Goal: Information Seeking & Learning: Check status

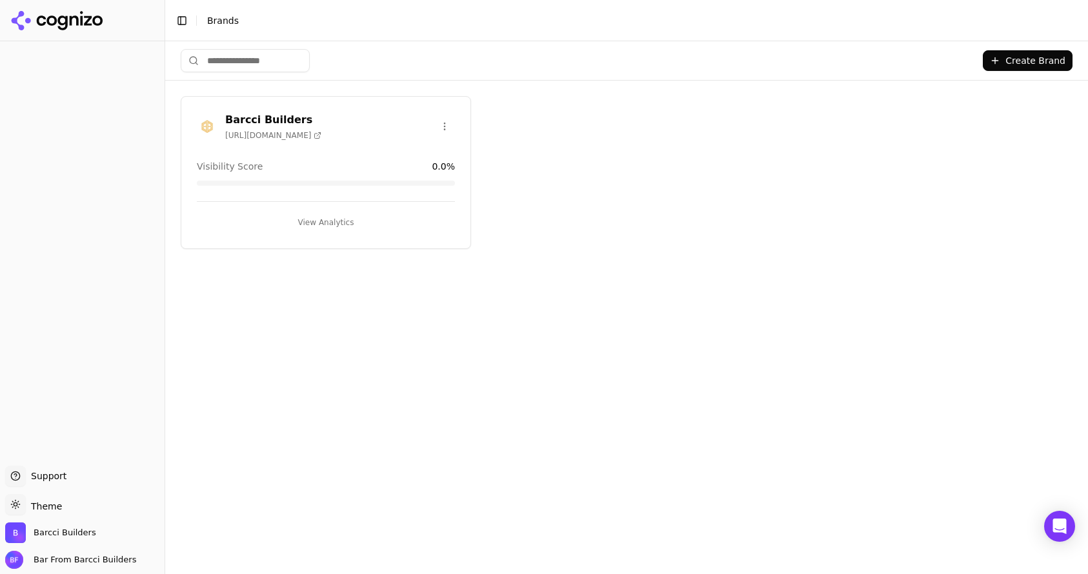
click at [265, 132] on span "[URL][DOMAIN_NAME]" at bounding box center [273, 135] width 96 height 10
click at [316, 220] on button "View Analytics" at bounding box center [326, 222] width 258 height 21
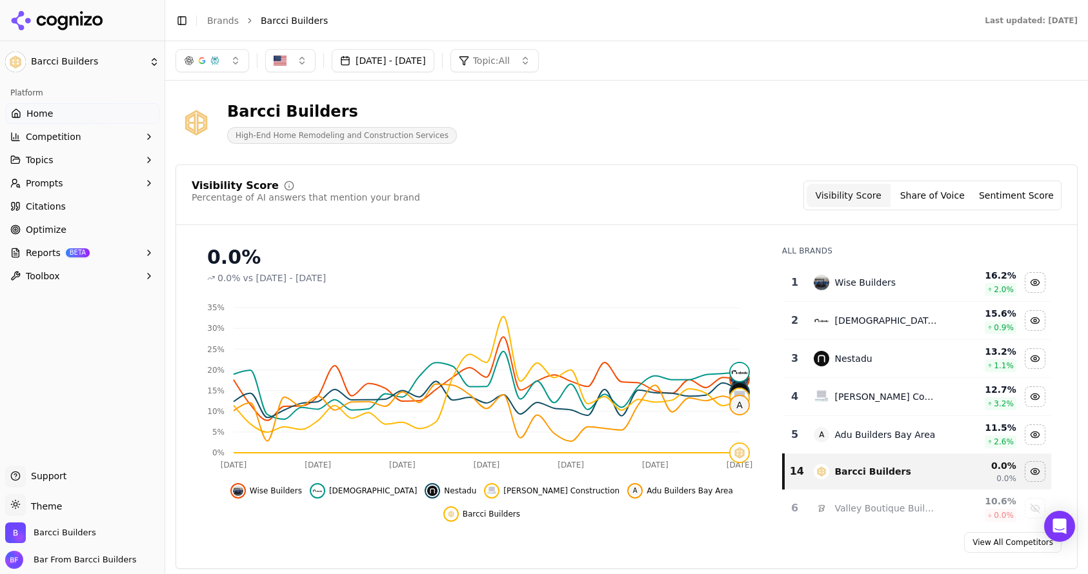
click at [490, 165] on header "Barcci Builders High-End Home Remodeling and Construction Services" at bounding box center [627, 128] width 902 height 74
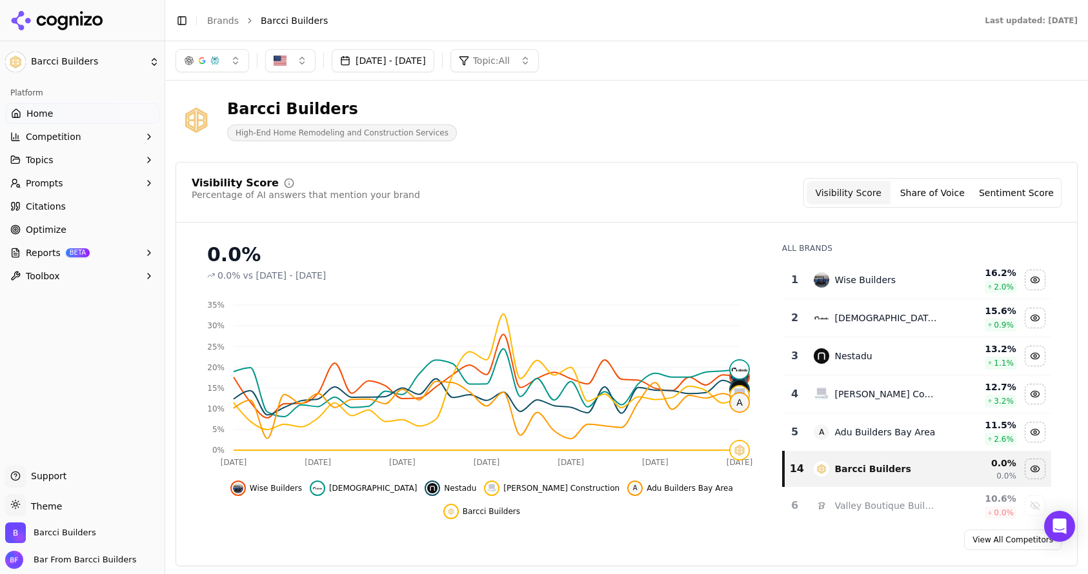
scroll to position [10, 0]
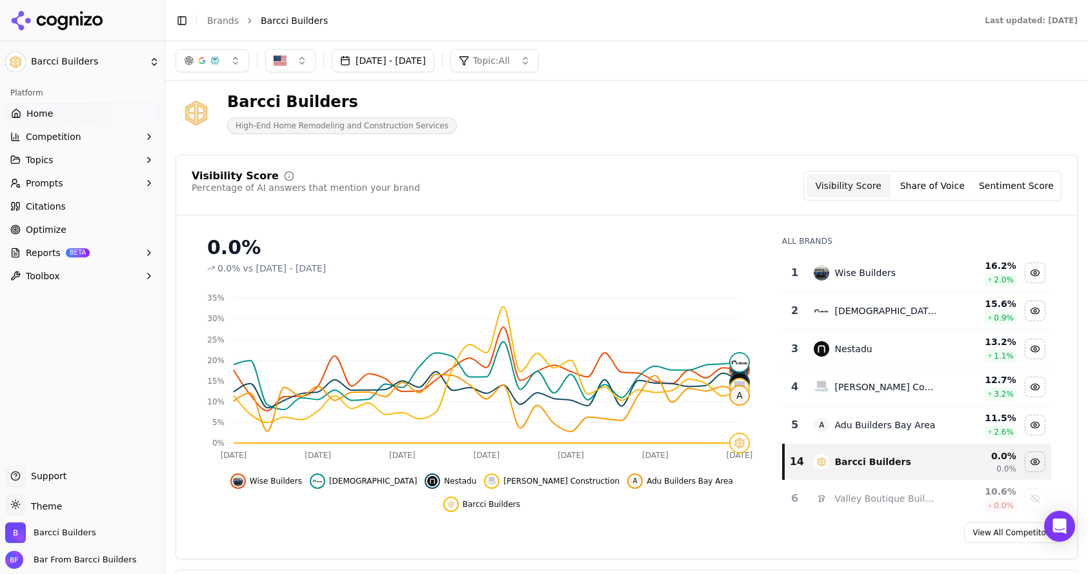
click at [945, 192] on button "Share of Voice" at bounding box center [933, 185] width 84 height 23
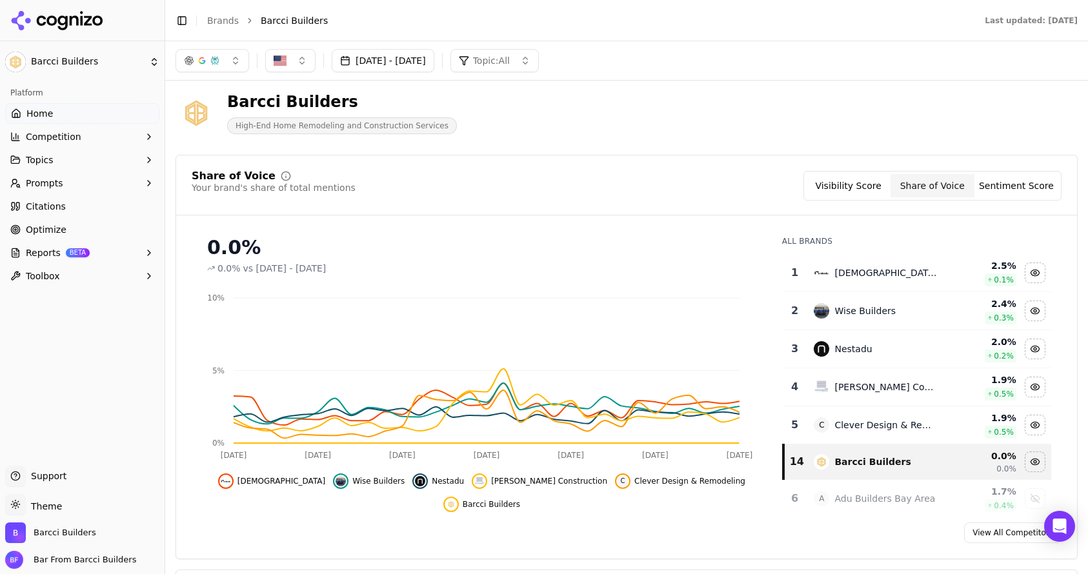
scroll to position [34, 0]
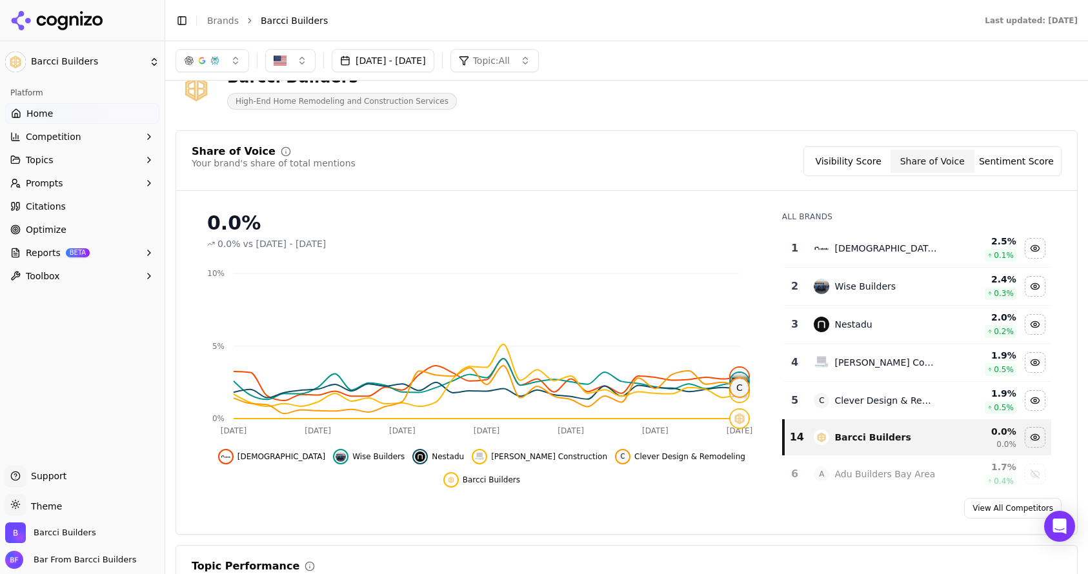
click at [1015, 170] on button "Sentiment Score" at bounding box center [1017, 161] width 84 height 23
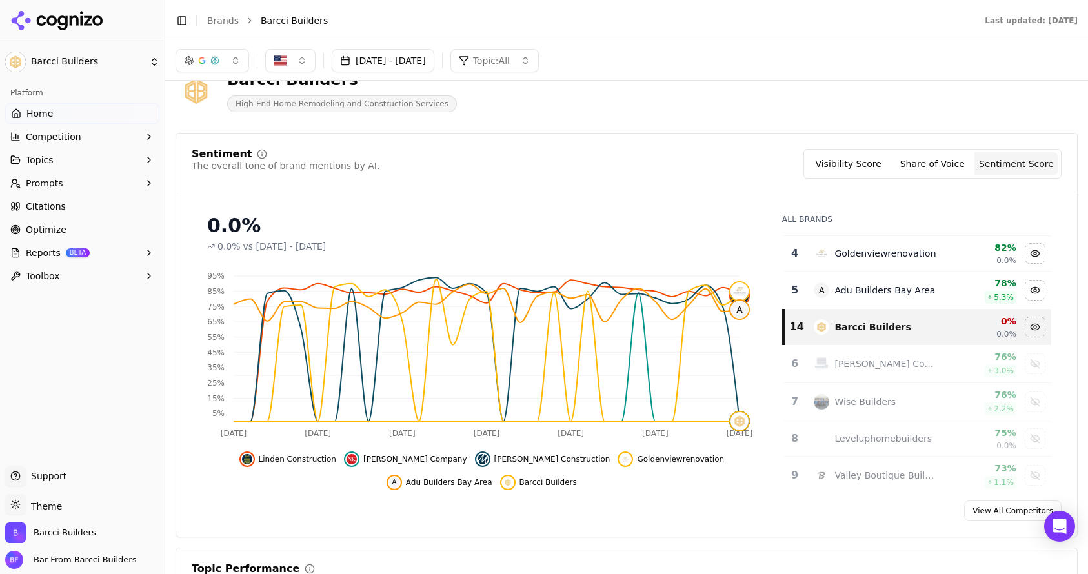
scroll to position [173, 0]
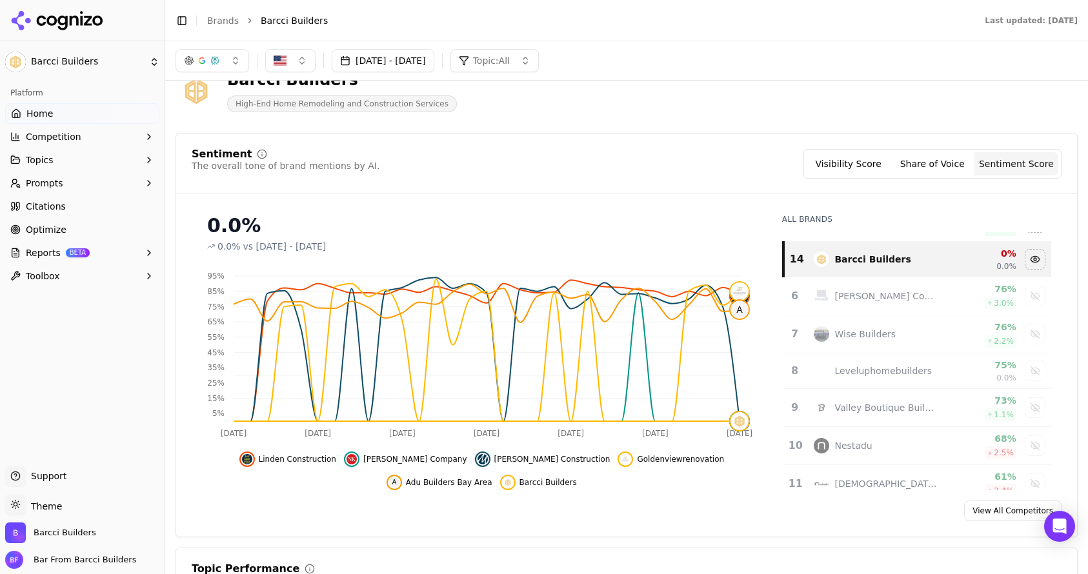
click at [637, 456] on span "Goldenviewrenovation" at bounding box center [680, 459] width 87 height 10
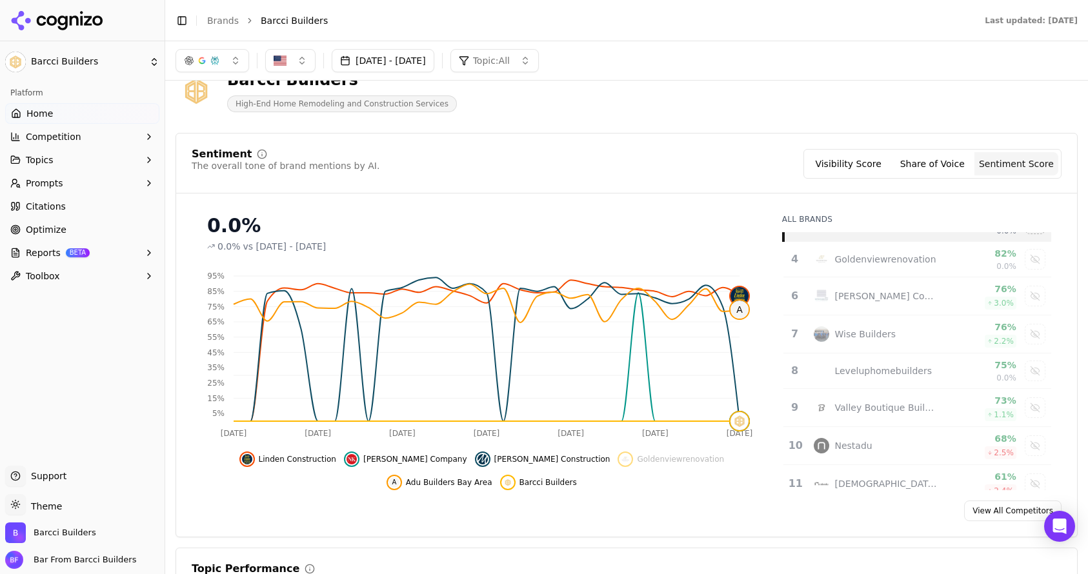
scroll to position [29, 0]
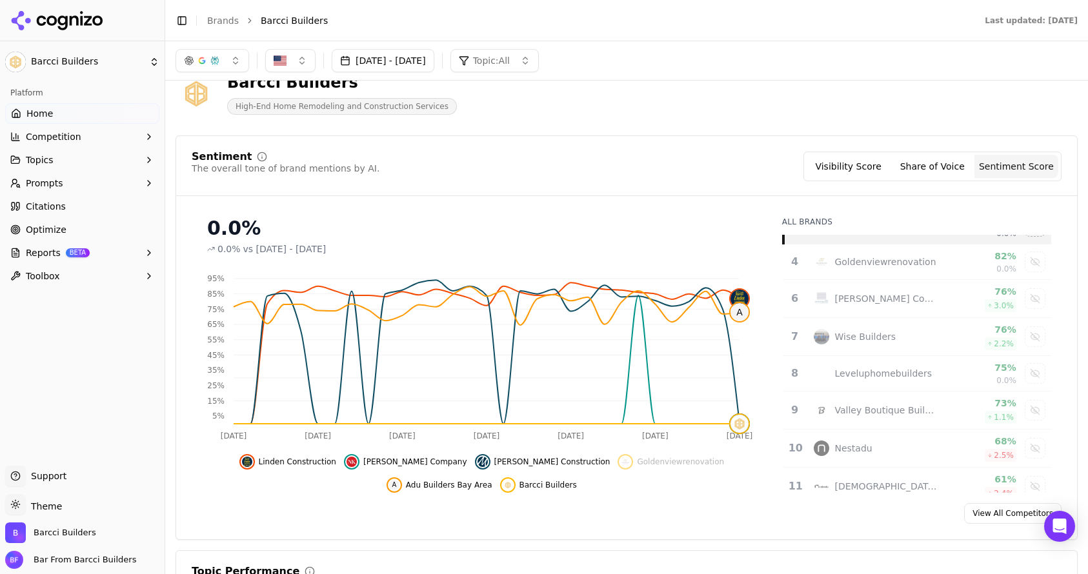
click at [1008, 168] on button "Sentiment Score" at bounding box center [1017, 166] width 84 height 23
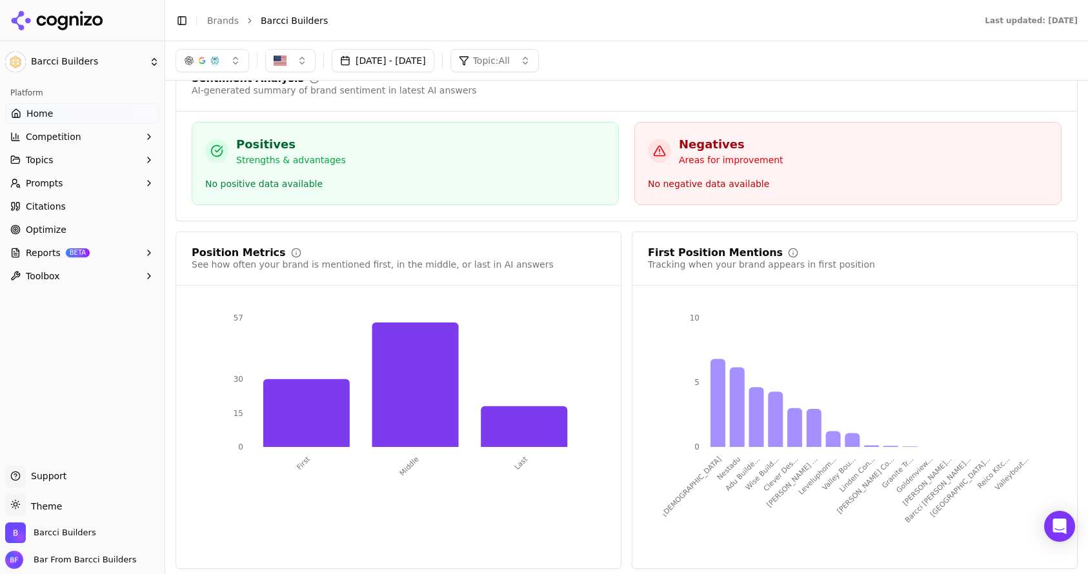
scroll to position [0, 0]
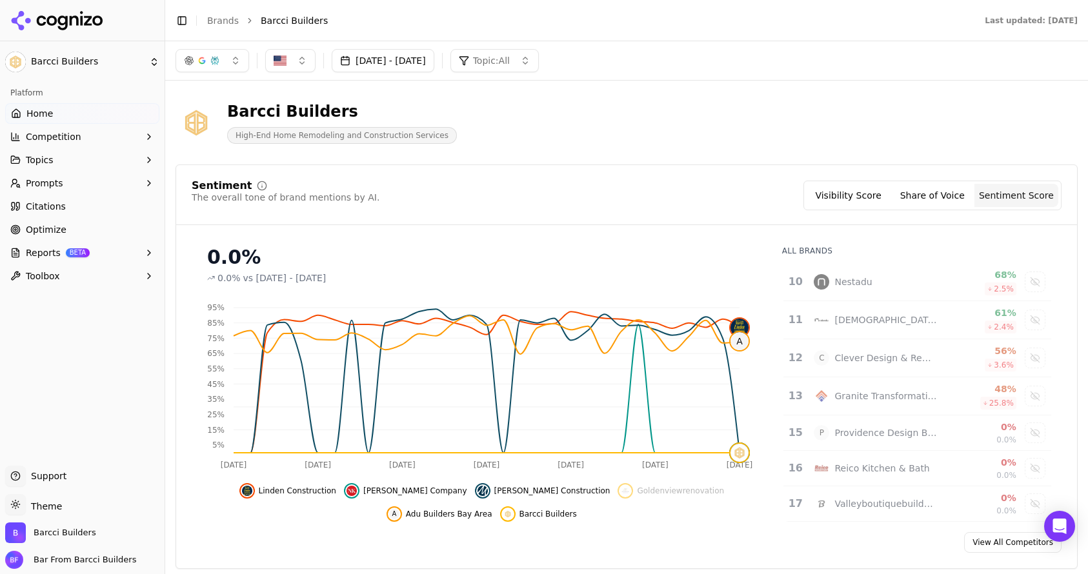
click at [434, 63] on button "[DATE] - [DATE]" at bounding box center [383, 60] width 103 height 23
